Goal: Information Seeking & Learning: Learn about a topic

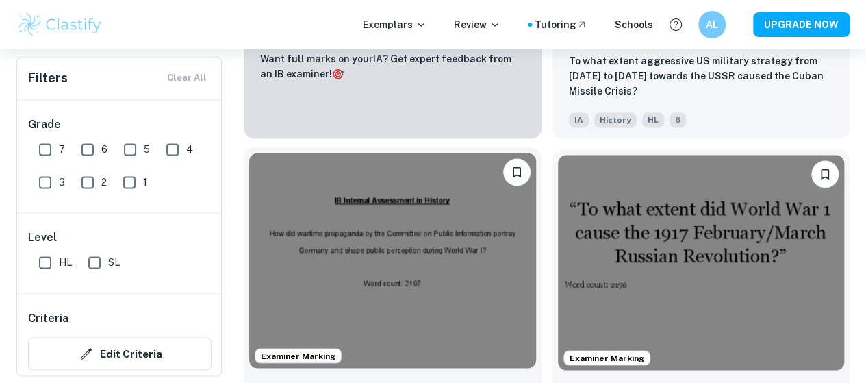
scroll to position [1001, 0]
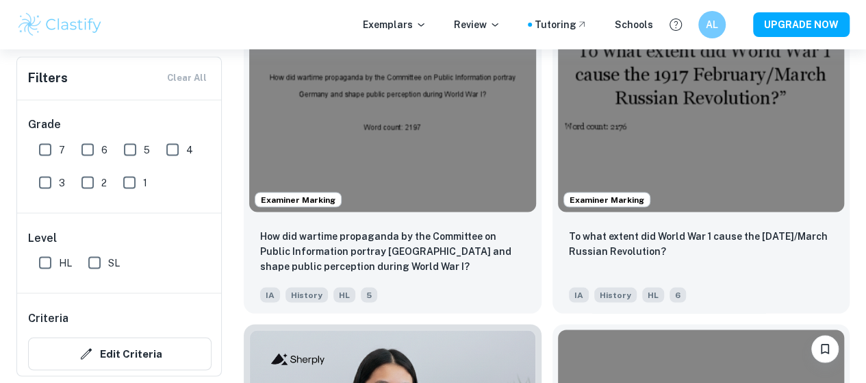
scroll to position [1160, 0]
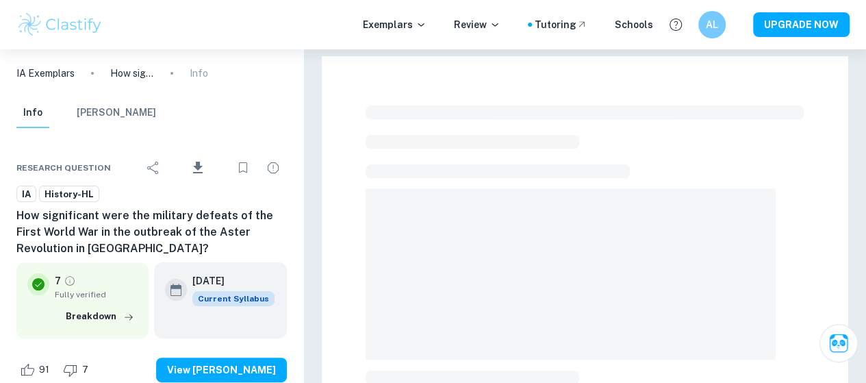
checkbox input "true"
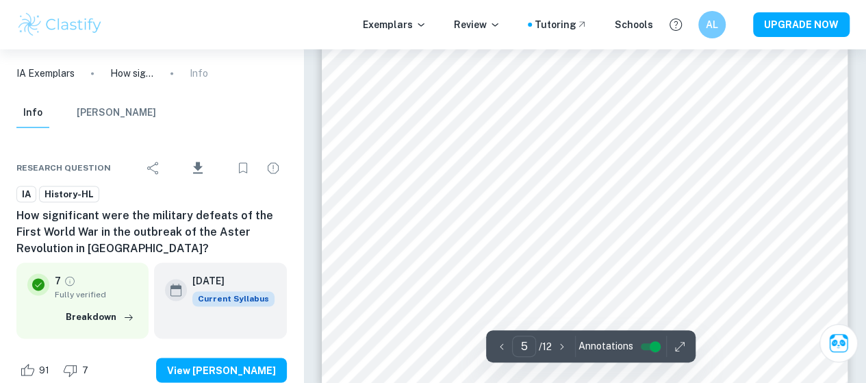
scroll to position [3590, 0]
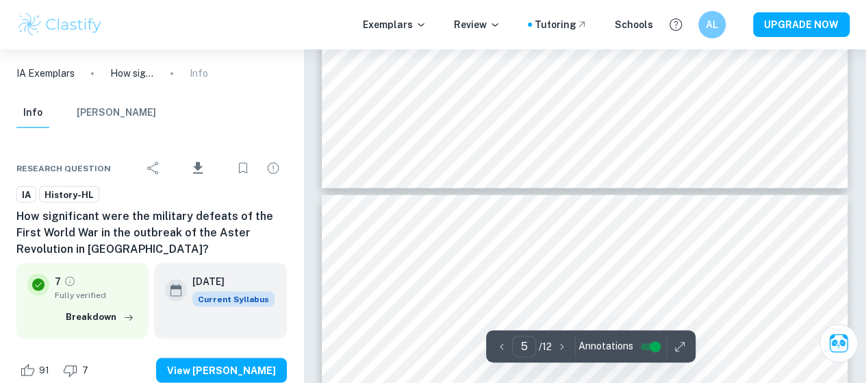
type input "6"
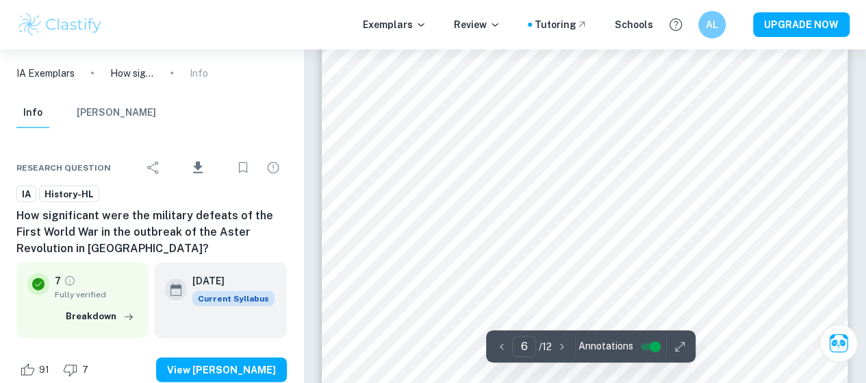
scroll to position [4130, 0]
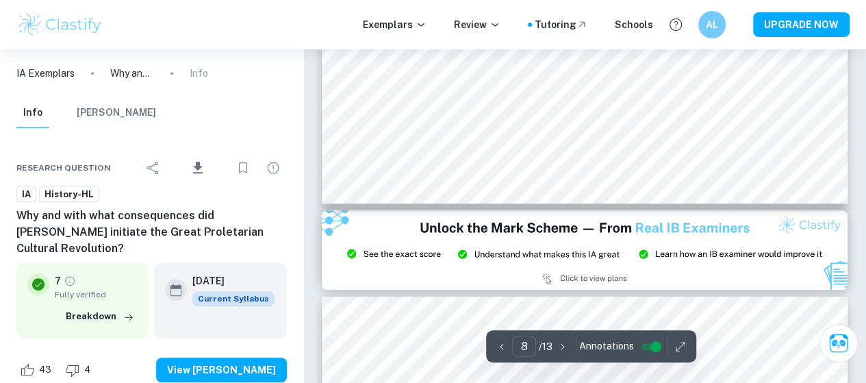
scroll to position [5363, 0]
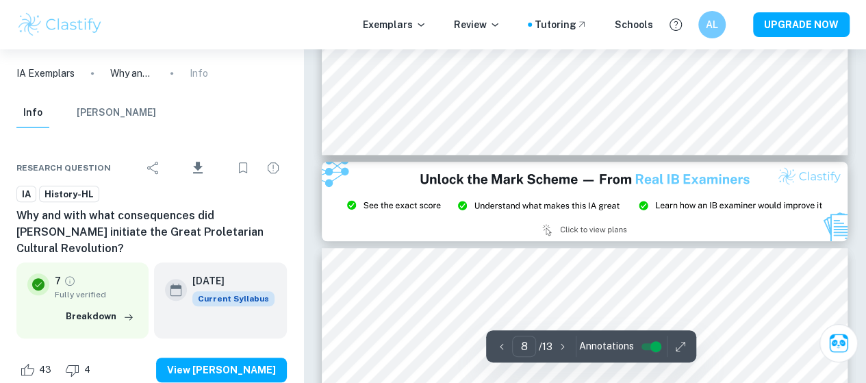
type input "9"
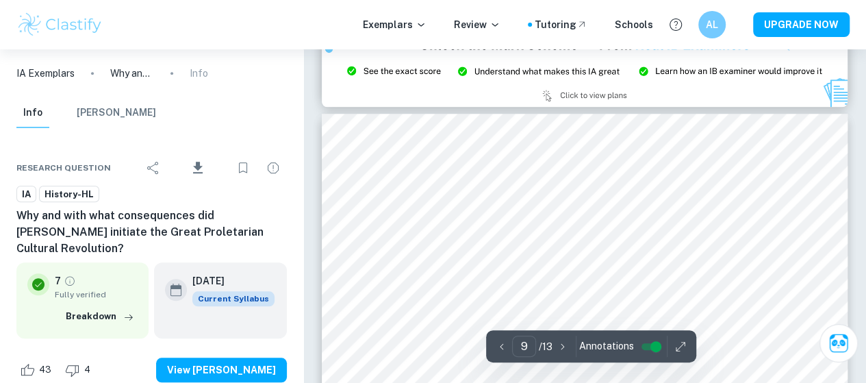
scroll to position [5709, 0]
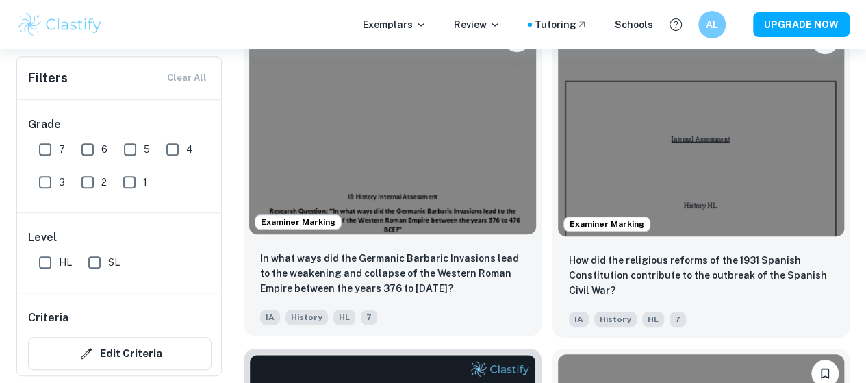
scroll to position [469, 0]
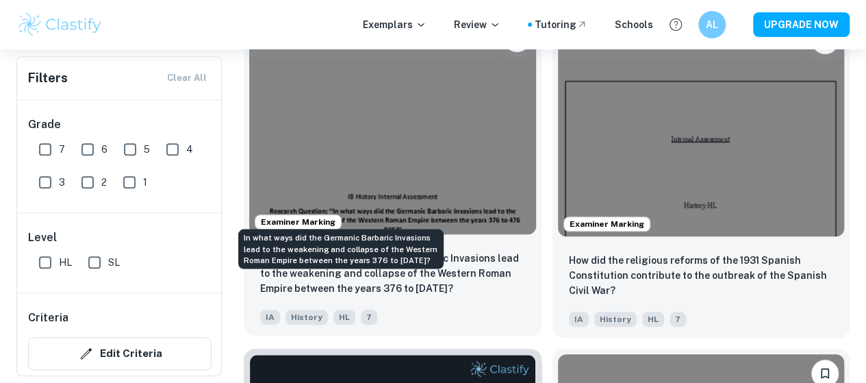
click at [368, 251] on p "In what ways did the Germanic Barbaric Invasions lead to the weakening and coll…" at bounding box center [392, 273] width 265 height 45
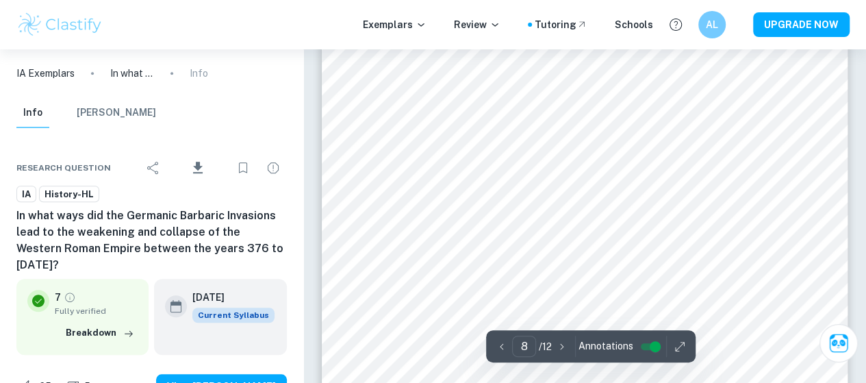
scroll to position [5573, 0]
type input "7"
